Goal: Task Accomplishment & Management: Manage account settings

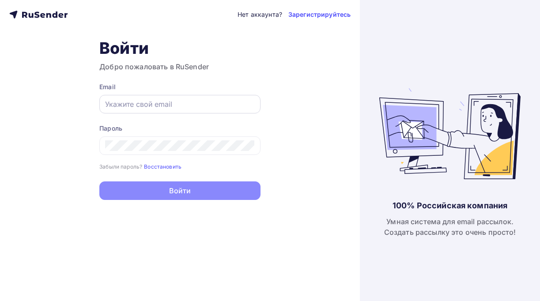
click at [171, 105] on input "text" at bounding box center [180, 104] width 150 height 11
click at [141, 97] on div at bounding box center [179, 104] width 161 height 19
click at [141, 110] on input "text" at bounding box center [180, 104] width 150 height 11
paste input "[EMAIL_ADDRESS][DOMAIN_NAME]"
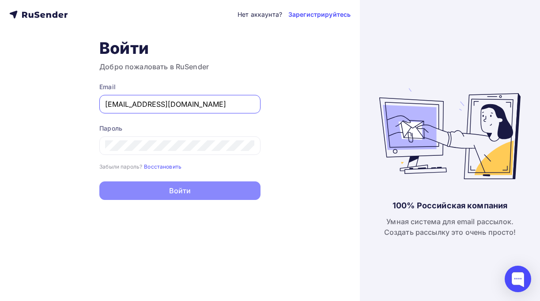
type input "[EMAIL_ADDRESS][DOMAIN_NAME]"
click at [144, 140] on div at bounding box center [179, 146] width 161 height 19
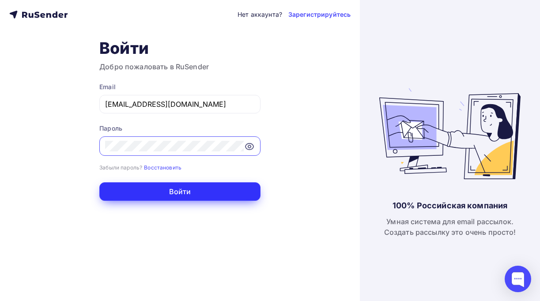
click at [149, 189] on button "Войти" at bounding box center [179, 192] width 161 height 19
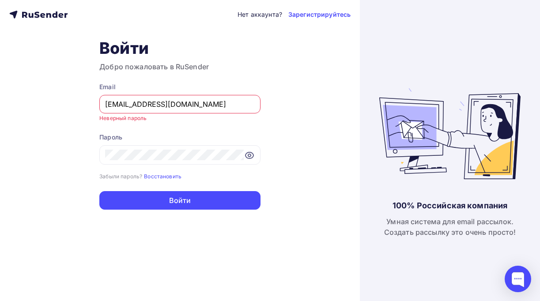
click at [165, 101] on input "[EMAIL_ADDRESS][DOMAIN_NAME]" at bounding box center [180, 104] width 150 height 11
click at [169, 103] on input "[EMAIL_ADDRESS][DOMAIN_NAME]" at bounding box center [180, 104] width 150 height 11
click at [141, 149] on div at bounding box center [179, 154] width 161 height 19
click at [190, 103] on input "[EMAIL_ADDRESS][DOMAIN_NAME]" at bounding box center [180, 104] width 150 height 11
drag, startPoint x: 127, startPoint y: 102, endPoint x: 58, endPoint y: 100, distance: 69.0
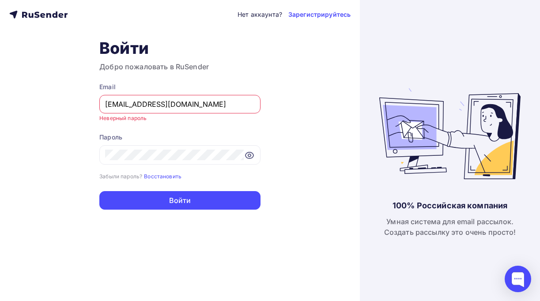
click at [58, 100] on div "Нет аккаунта? Зарегистрируйтесь Войти Добро пожаловать в RuSender Email [EMAIL_…" at bounding box center [180, 150] width 360 height 301
click at [69, 104] on div "Нет аккаунта? Зарегистрируйтесь Войти Добро пожаловать в RuSender Email [EMAIL_…" at bounding box center [180, 150] width 360 height 301
